Goal: Navigation & Orientation: Find specific page/section

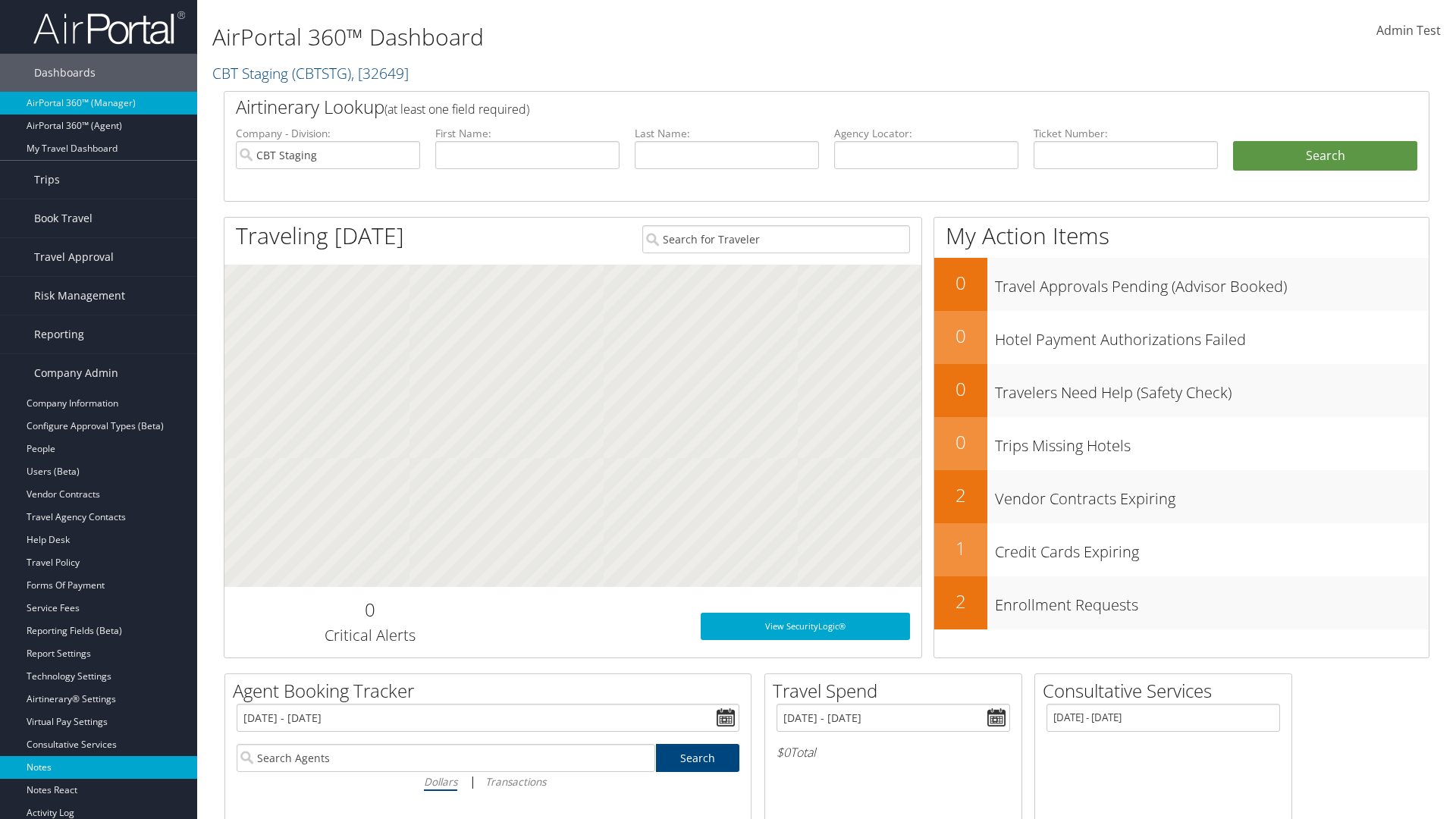
click at [99, 767] on link "Notes" at bounding box center [98, 767] width 197 height 23
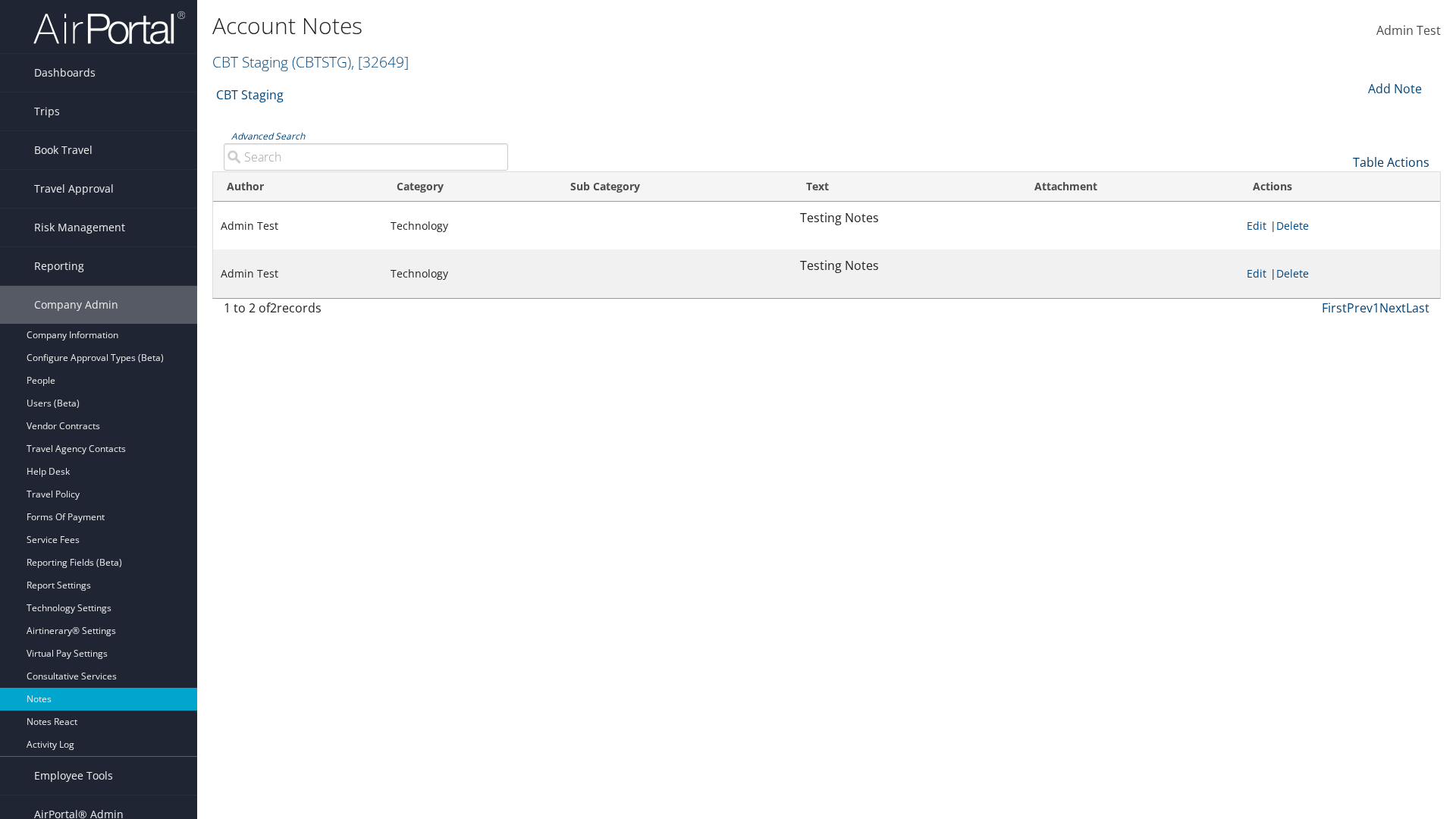
click at [1391, 161] on link "Table Actions" at bounding box center [1391, 162] width 77 height 16
click at [1340, 211] on link "Column Visibility" at bounding box center [1341, 211] width 199 height 26
